Goal: Task Accomplishment & Management: Manage account settings

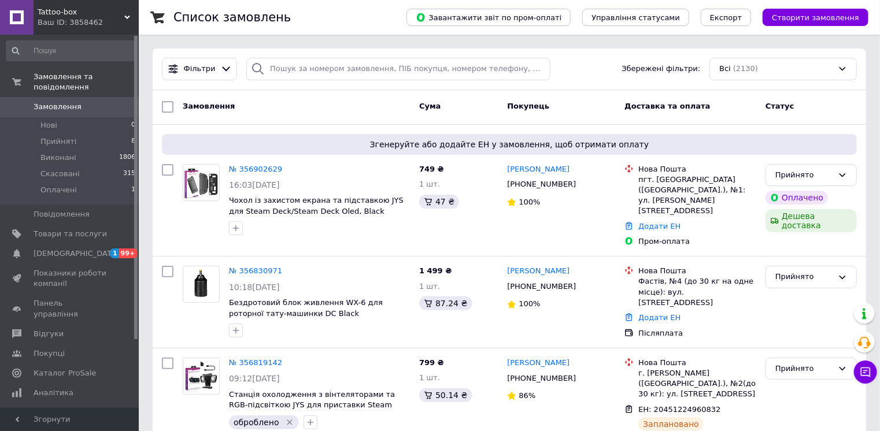
click at [286, 166] on icon at bounding box center [289, 169] width 7 height 7
click at [284, 169] on icon at bounding box center [288, 169] width 9 height 9
click at [284, 166] on icon at bounding box center [288, 169] width 9 height 9
click at [257, 168] on link "№ 356902629" at bounding box center [255, 169] width 53 height 9
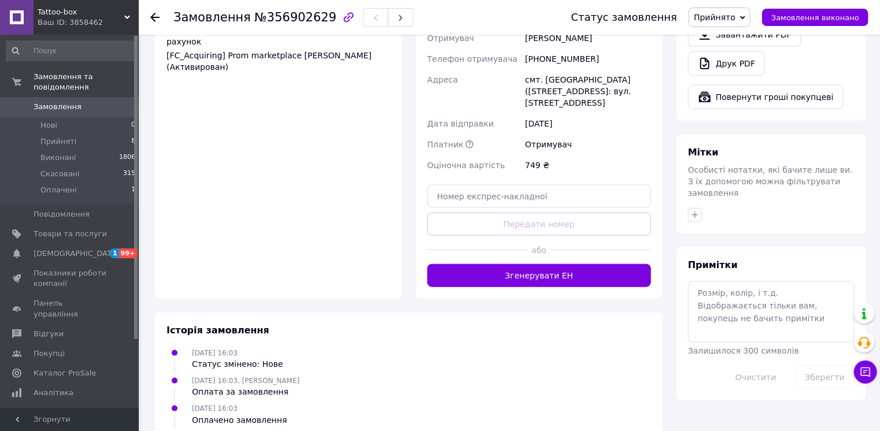
click at [503, 264] on button "Згенерувати ЕН" at bounding box center [539, 275] width 224 height 23
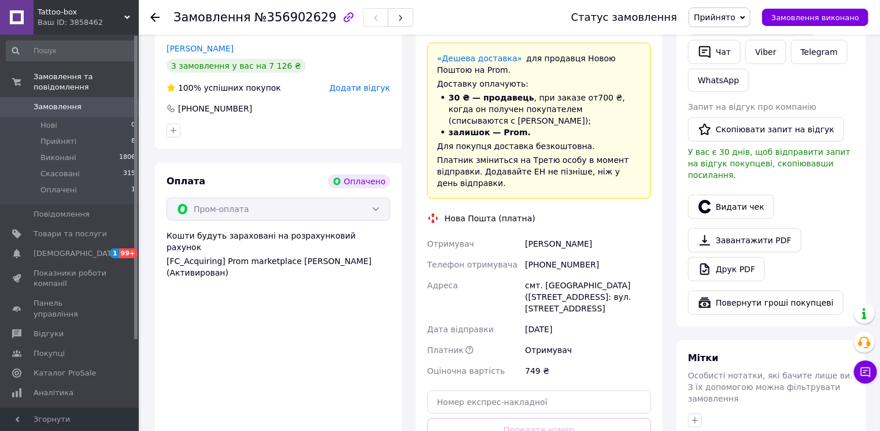
scroll to position [245, 0]
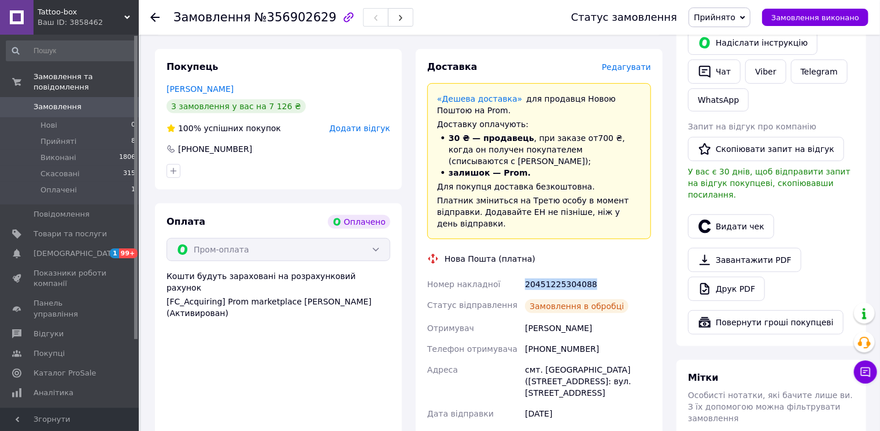
drag, startPoint x: 522, startPoint y: 270, endPoint x: 589, endPoint y: 275, distance: 67.2
click at [589, 275] on div "Номер накладної 20451225304088 Статус відправлення Замовлення в обробці Отримув…" at bounding box center [539, 386] width 228 height 224
copy div "Номер накладної 20451225304088"
click at [54, 102] on span "Замовлення" at bounding box center [58, 107] width 48 height 10
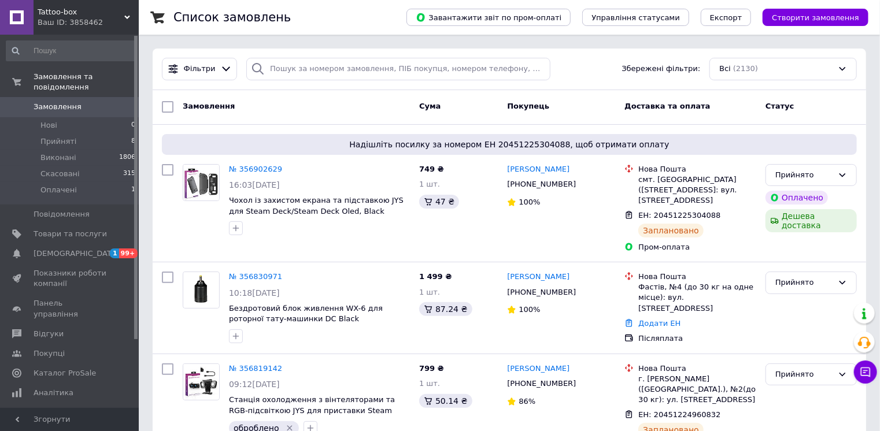
click at [233, 228] on icon "button" at bounding box center [235, 228] width 9 height 9
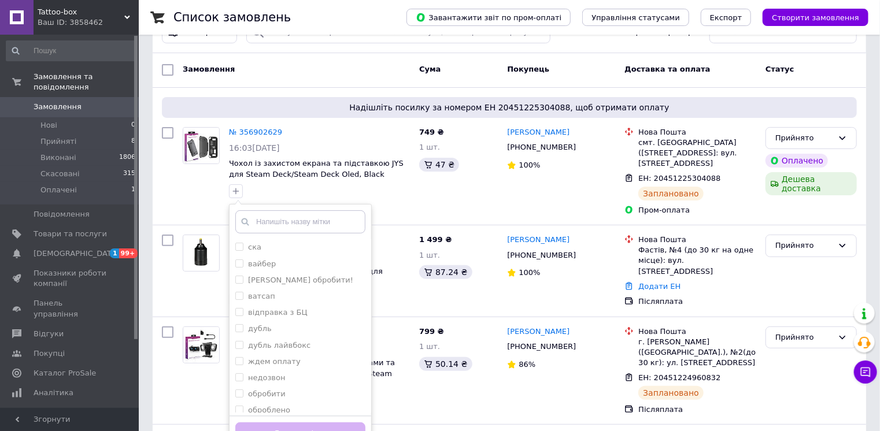
scroll to position [185, 0]
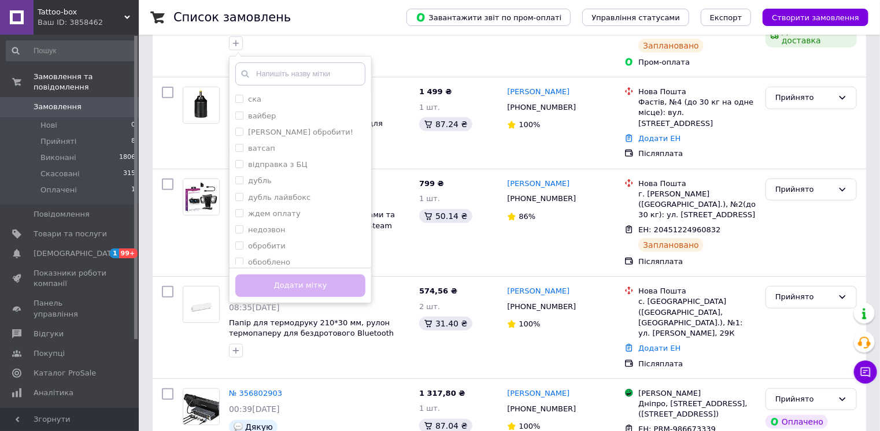
drag, startPoint x: 300, startPoint y: 262, endPoint x: 307, endPoint y: 282, distance: 21.4
click at [300, 262] on div "оброблено" at bounding box center [300, 262] width 130 height 10
checkbox input "true"
click at [311, 290] on button "Додати мітку" at bounding box center [300, 286] width 130 height 23
